Goal: Task Accomplishment & Management: Manage account settings

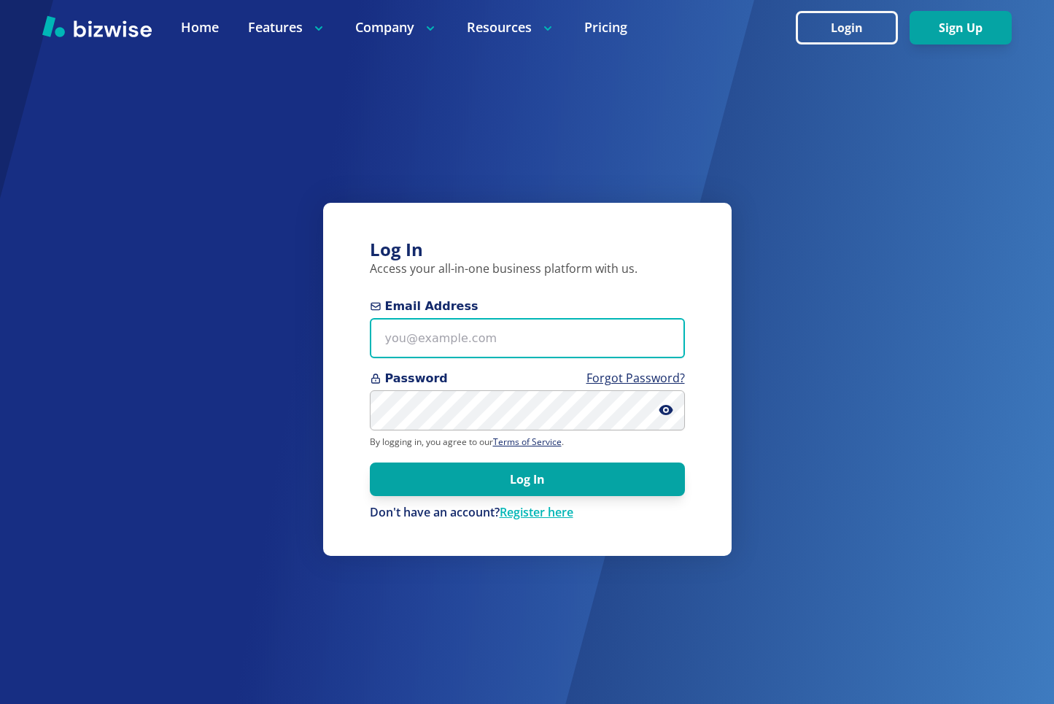
click at [612, 349] on input "Email Address" at bounding box center [527, 338] width 315 height 40
type input "[EMAIL_ADDRESS][DOMAIN_NAME]"
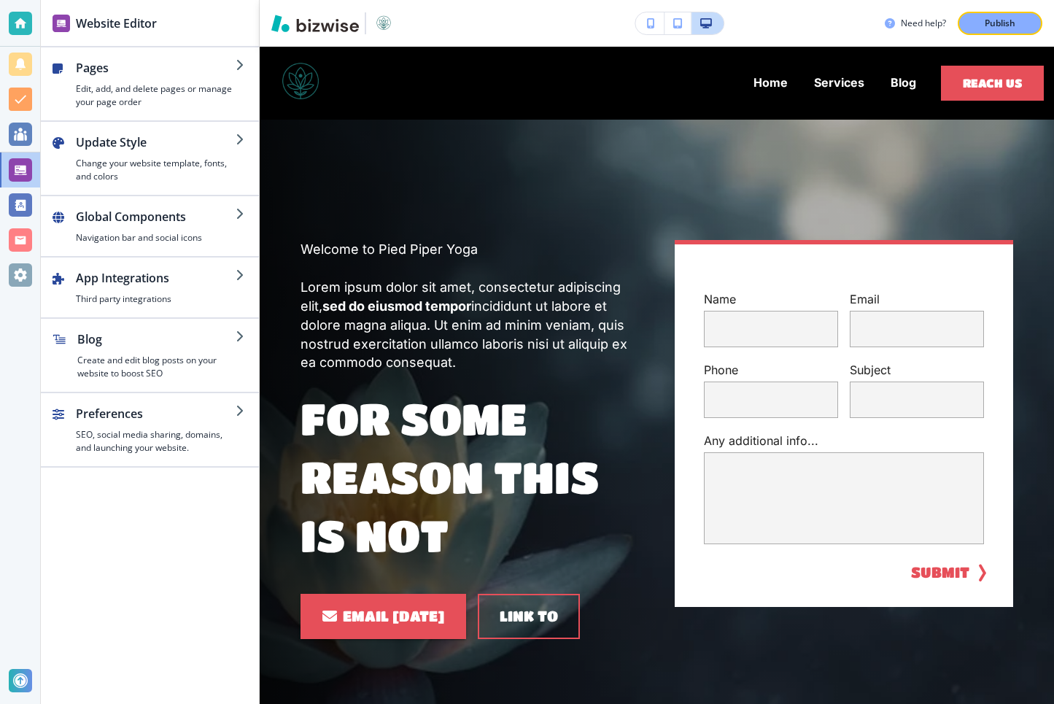
click at [657, 25] on button "button" at bounding box center [650, 23] width 29 height 22
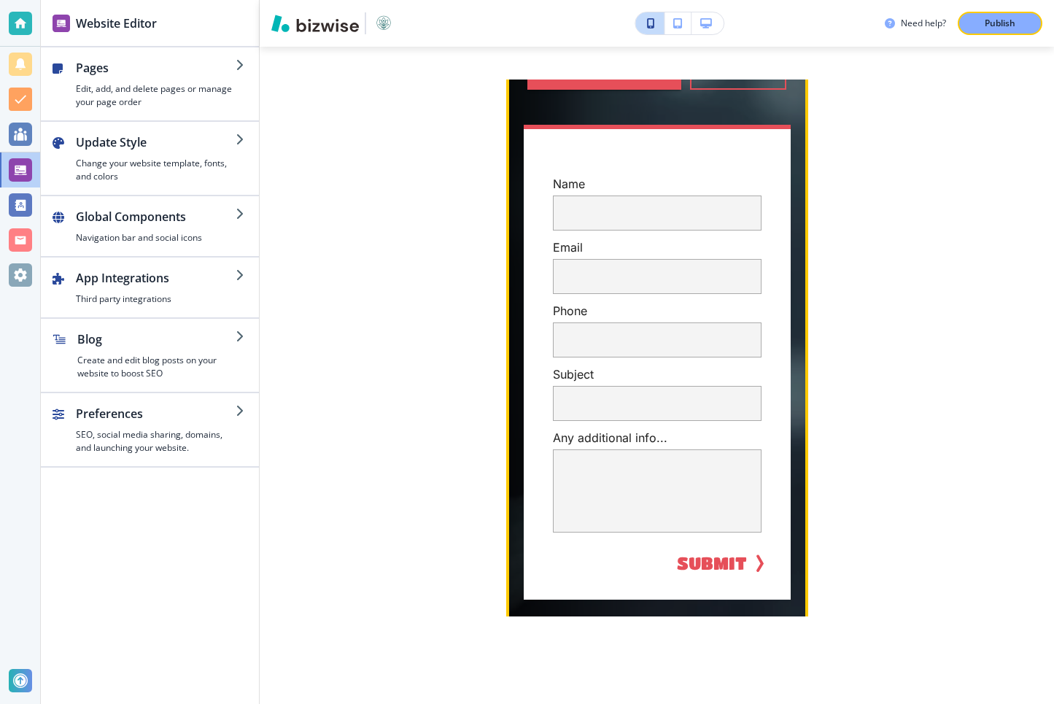
scroll to position [492, 0]
